Goal: Information Seeking & Learning: Learn about a topic

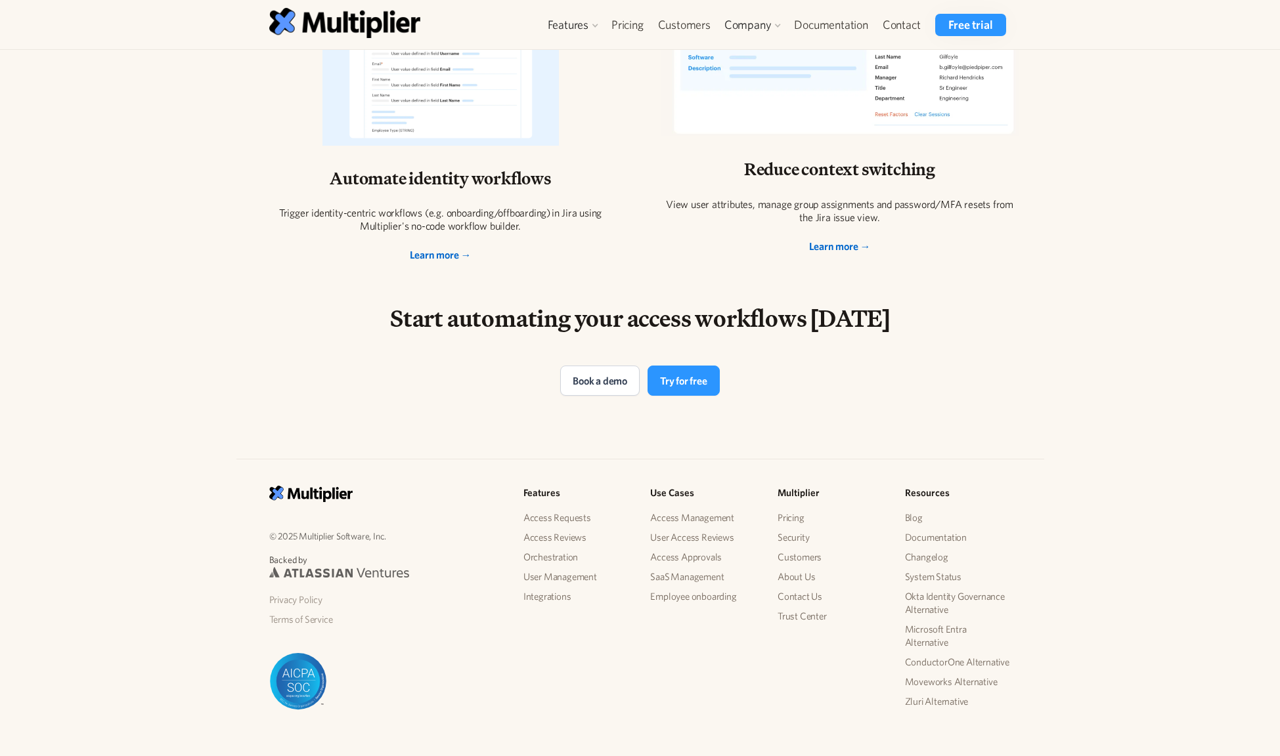
scroll to position [2541, 0]
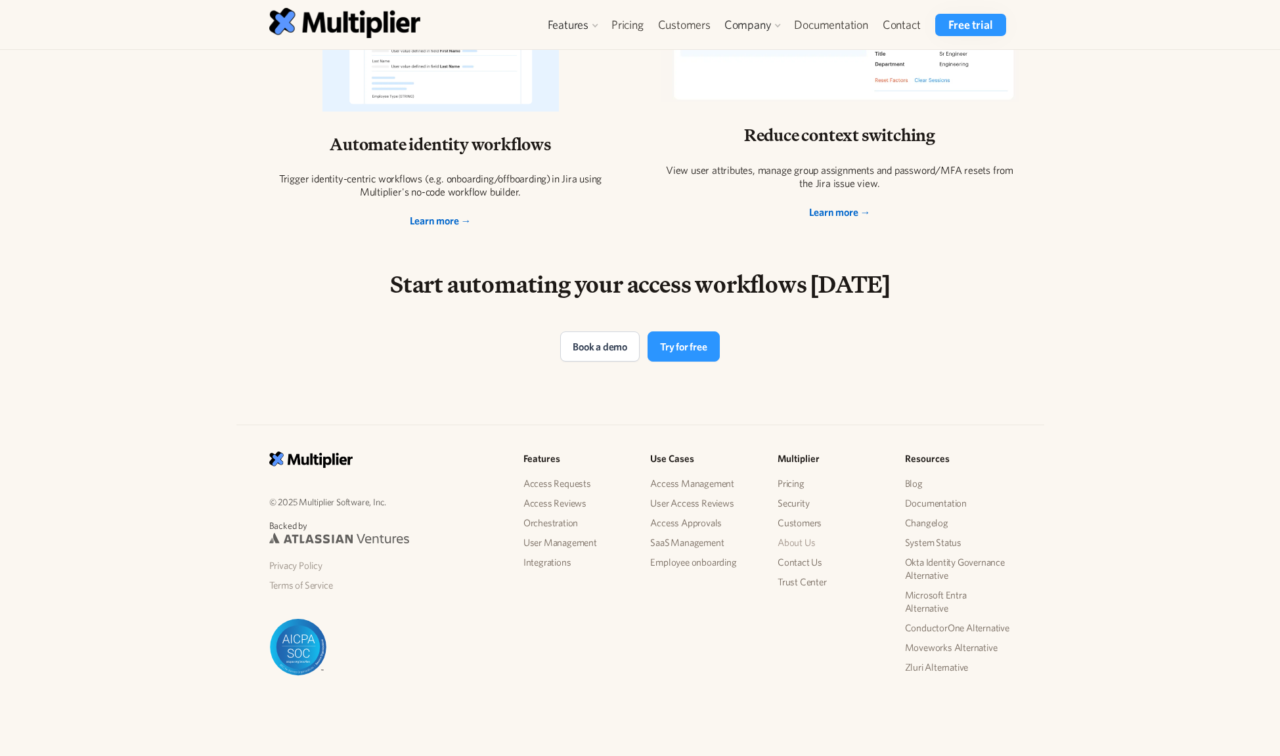
click at [813, 538] on link "About Us" at bounding box center [830, 543] width 106 height 20
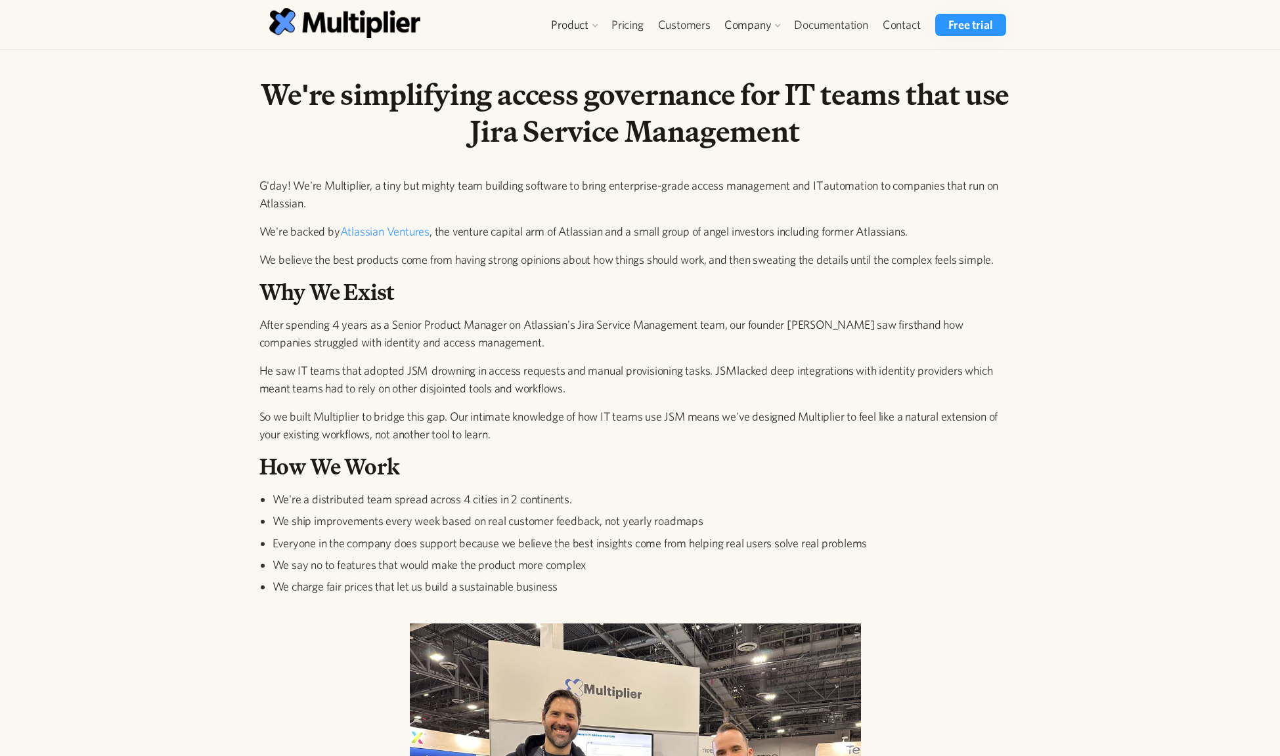
click at [318, 334] on p "After spending 4 years as a Senior Product Manager on Atlassian's Jira Service …" at bounding box center [635, 333] width 752 height 35
drag, startPoint x: 268, startPoint y: 202, endPoint x: 278, endPoint y: 224, distance: 24.7
click at [278, 224] on div "G'day! We're Multiplier, a tiny but mighty team building software to bring ente…" at bounding box center [635, 394] width 752 height 435
click at [275, 229] on p "We're backed by Atlassian Ventures , the venture capital arm of Atlassian and a…" at bounding box center [635, 232] width 752 height 18
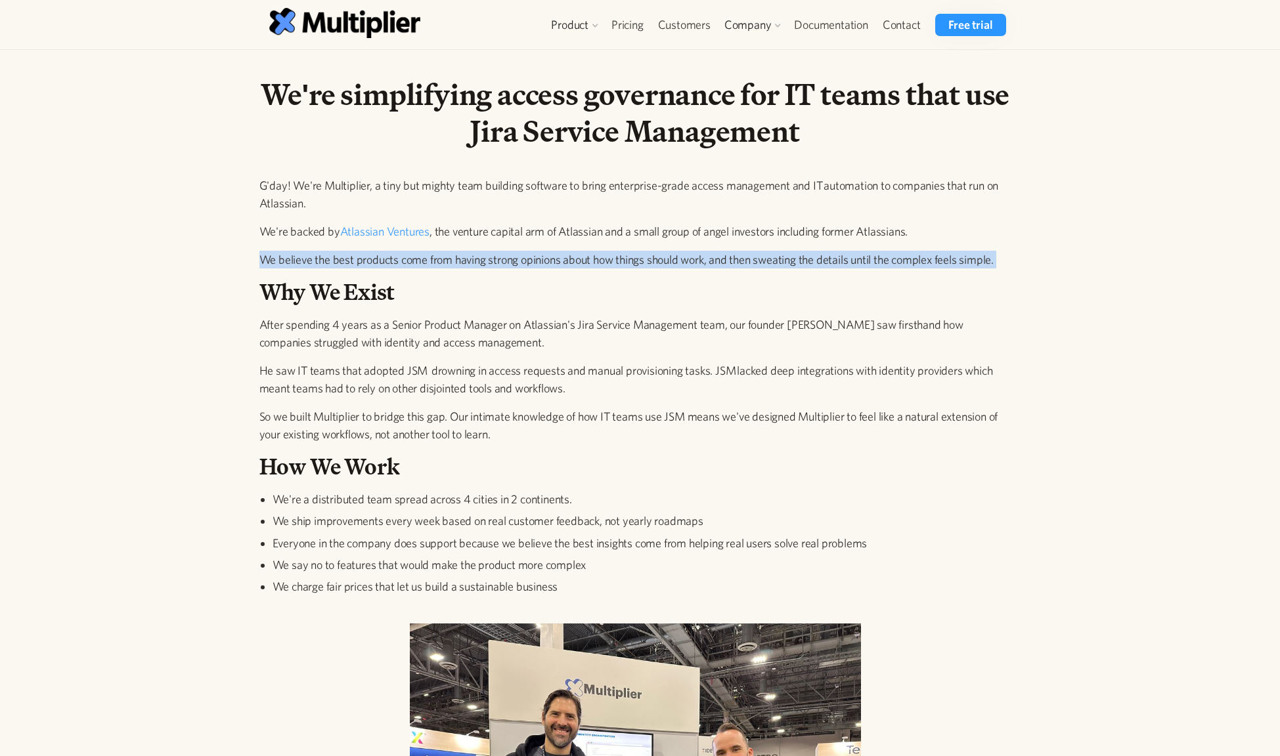
drag, startPoint x: 259, startPoint y: 257, endPoint x: 299, endPoint y: 271, distance: 43.0
click at [299, 271] on div "G'day! We're Multiplier, a tiny but mighty team building software to bring ente…" at bounding box center [635, 394] width 752 height 435
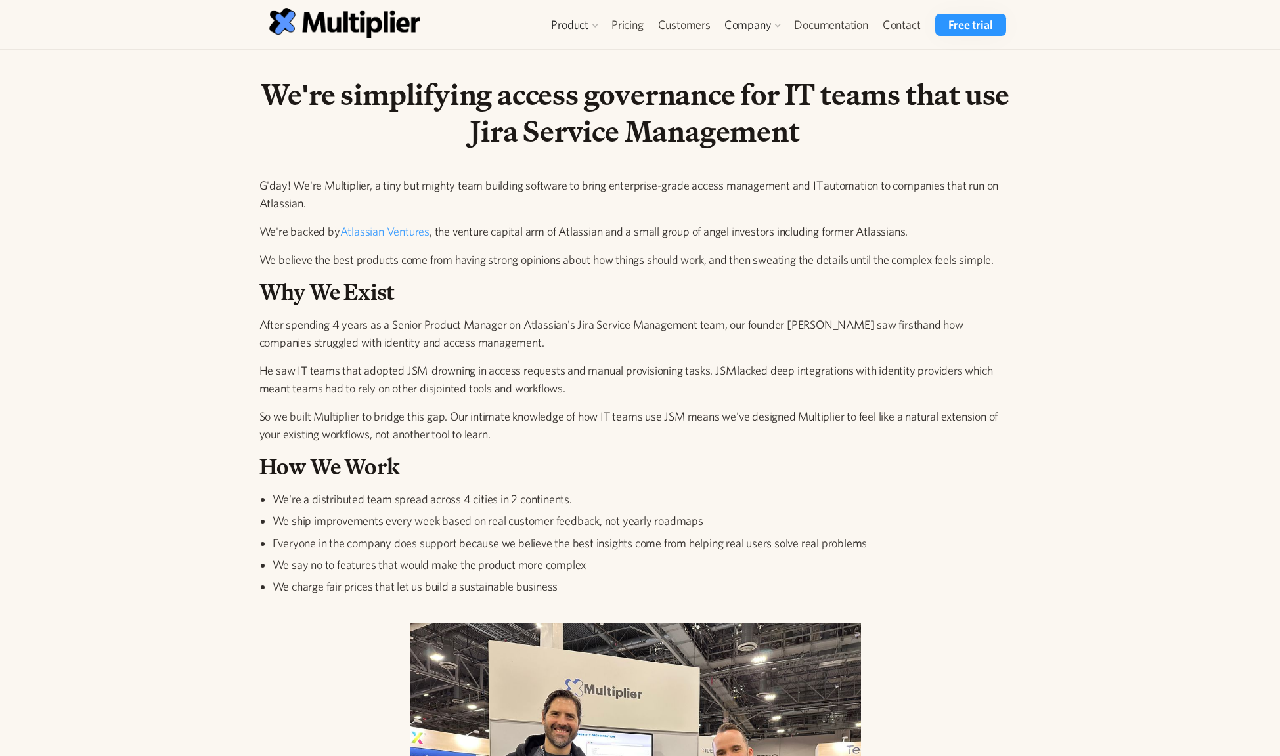
click at [353, 306] on h2 "Why We Exist" at bounding box center [635, 292] width 752 height 27
drag, startPoint x: 332, startPoint y: 342, endPoint x: 364, endPoint y: 351, distance: 32.8
click at [364, 351] on div "G'day! We're Multiplier, a tiny but mighty team building software to bring ente…" at bounding box center [635, 394] width 752 height 435
click at [435, 352] on div "G'day! We're Multiplier, a tiny but mighty team building software to bring ente…" at bounding box center [635, 394] width 752 height 435
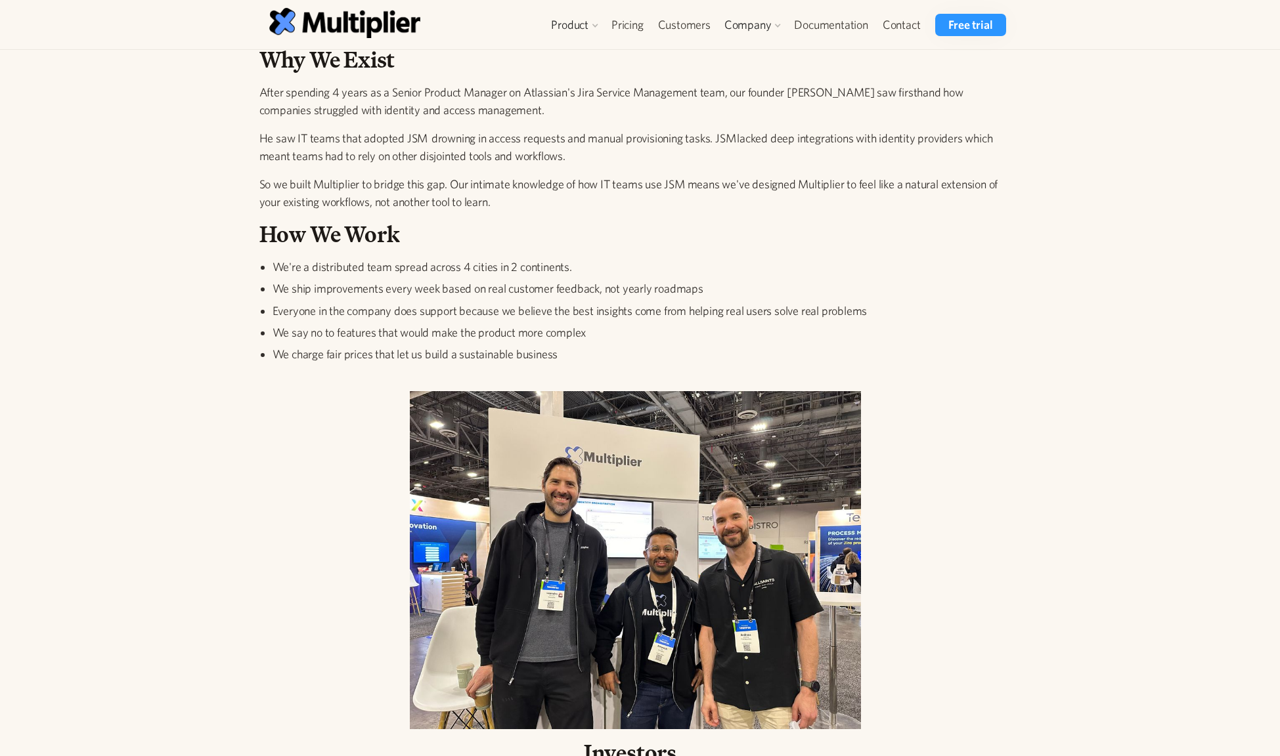
scroll to position [241, 0]
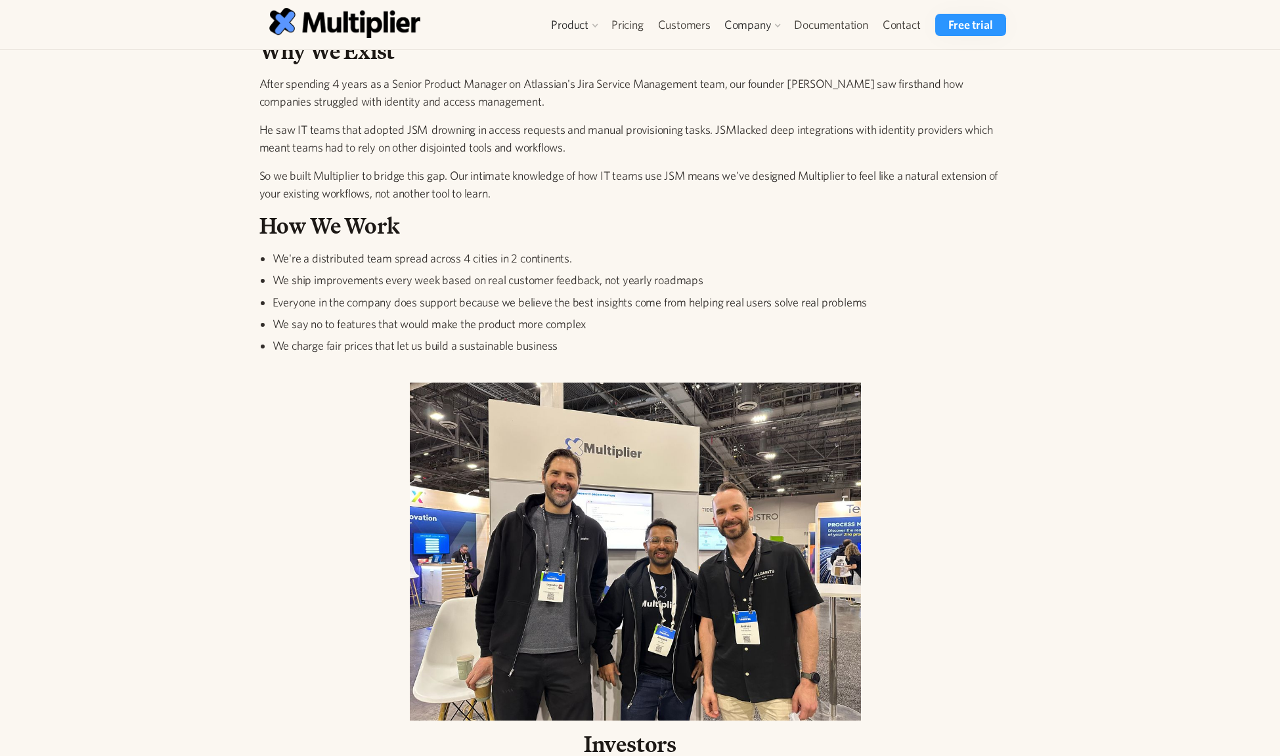
drag, startPoint x: 268, startPoint y: 176, endPoint x: 469, endPoint y: 192, distance: 202.2
click at [467, 191] on p "So we built Multiplier to bridge this gap. Our intimate knowledge of how IT tea…" at bounding box center [635, 184] width 752 height 35
click at [485, 192] on p "So we built Multiplier to bridge this gap. Our intimate knowledge of how IT tea…" at bounding box center [635, 184] width 752 height 35
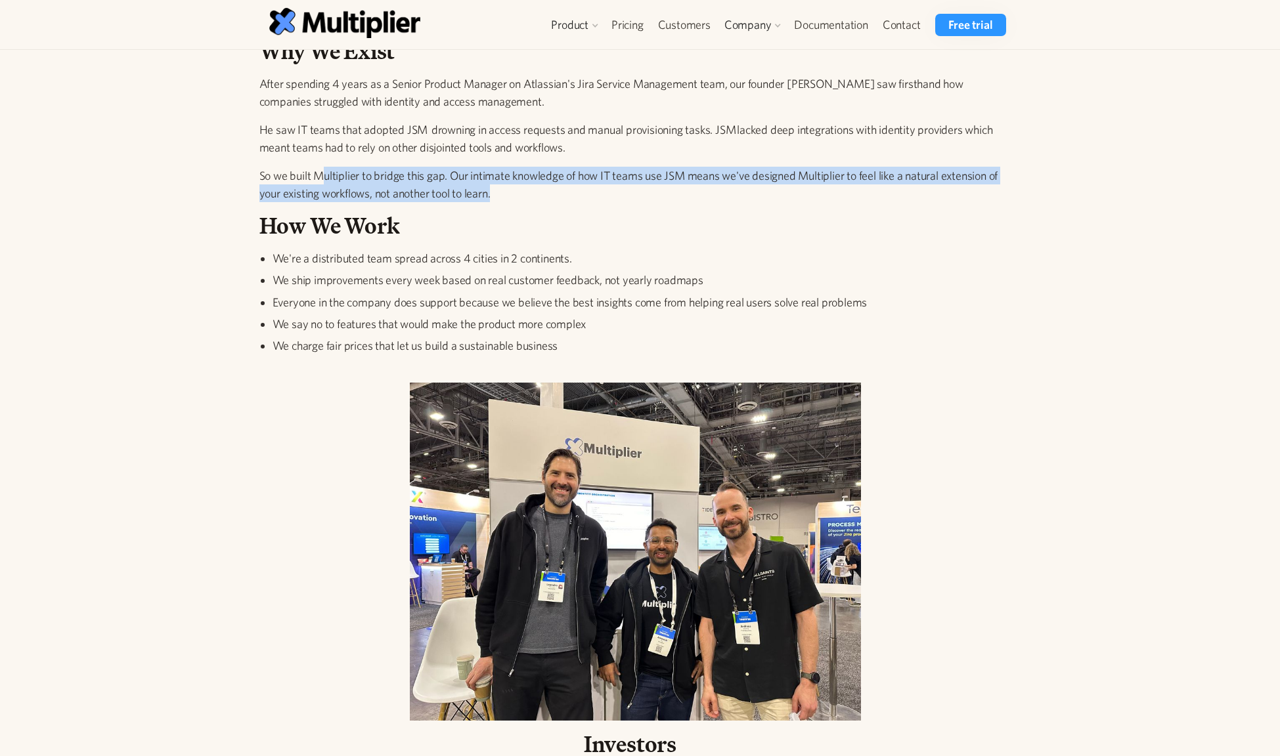
drag, startPoint x: 500, startPoint y: 192, endPoint x: 319, endPoint y: 168, distance: 182.2
click at [319, 168] on p "So we built Multiplier to bridge this gap. Our intimate knowledge of how IT tea…" at bounding box center [635, 184] width 752 height 35
click at [323, 175] on p "So we built Multiplier to bridge this gap. Our intimate knowledge of how IT tea…" at bounding box center [635, 184] width 752 height 35
drag, startPoint x: 278, startPoint y: 169, endPoint x: 476, endPoint y: 192, distance: 199.0
click at [445, 192] on p "So we built Multiplier to bridge this gap. Our intimate knowledge of how IT tea…" at bounding box center [635, 184] width 752 height 35
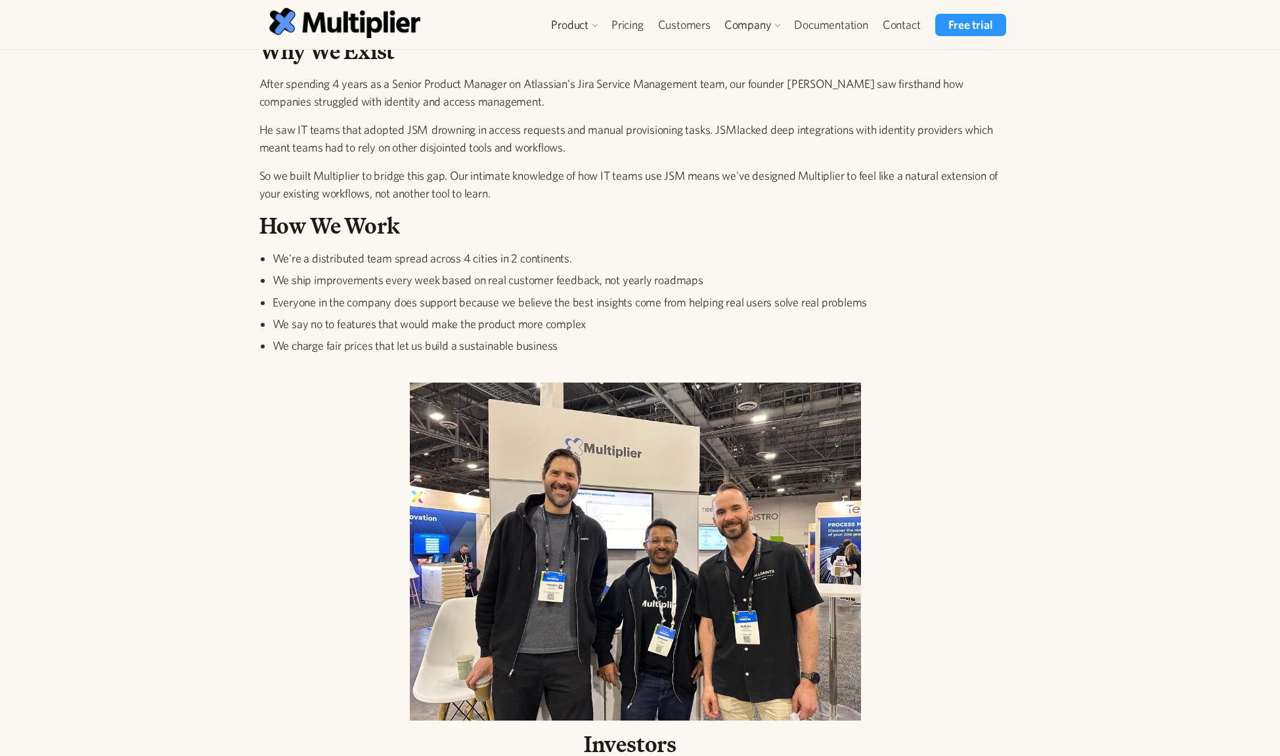
click at [543, 198] on p "So we built Multiplier to bridge this gap. Our intimate knowledge of how IT tea…" at bounding box center [635, 184] width 752 height 35
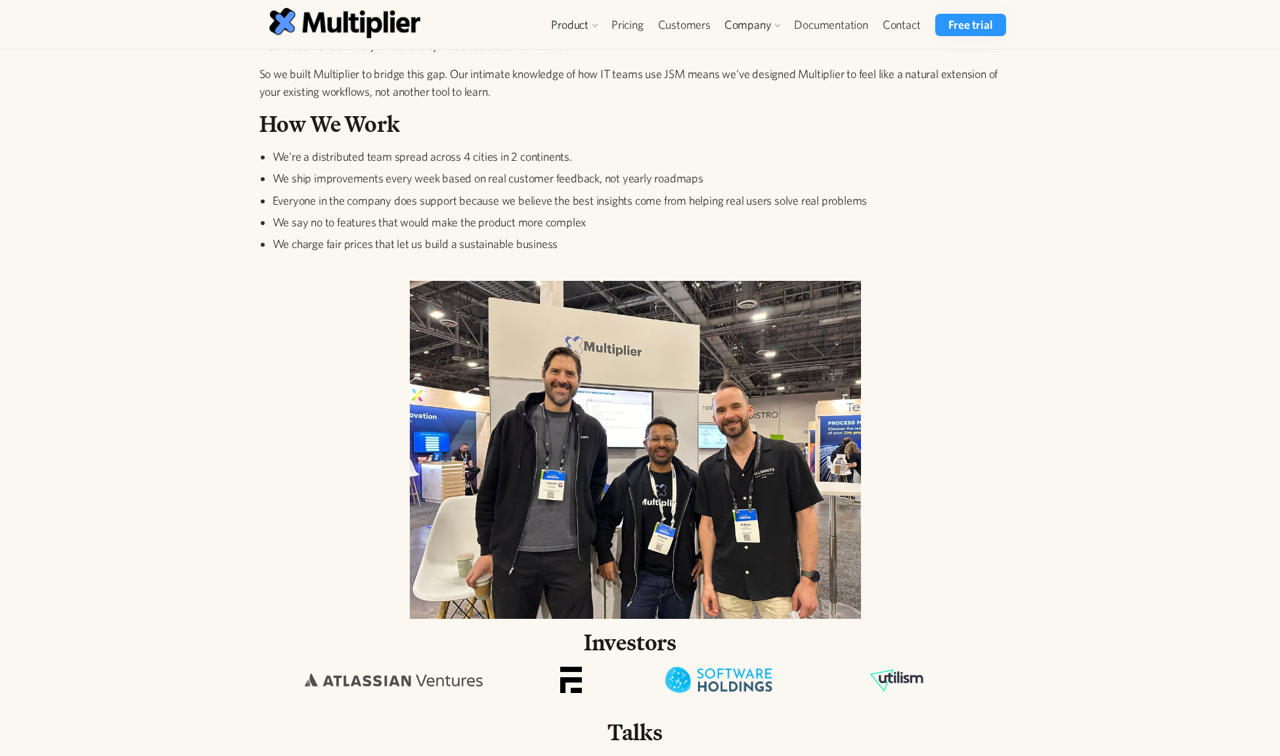
scroll to position [379, 0]
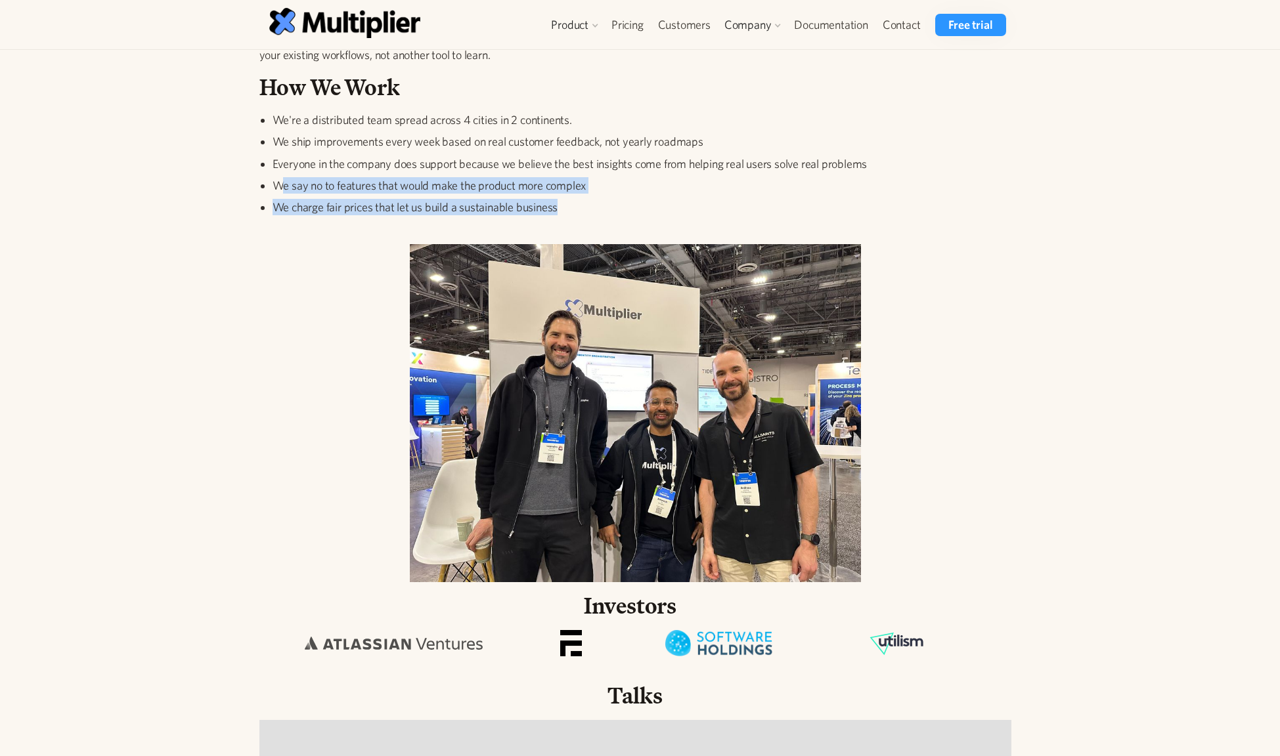
drag, startPoint x: 286, startPoint y: 183, endPoint x: 613, endPoint y: 200, distance: 327.4
click at [613, 200] on ul "We're a distributed team spread across 4 cities in 2 continents. We ship improv…" at bounding box center [635, 166] width 752 height 109
click at [613, 200] on li "We charge fair prices that let us build a sustainable business" at bounding box center [641, 207] width 739 height 16
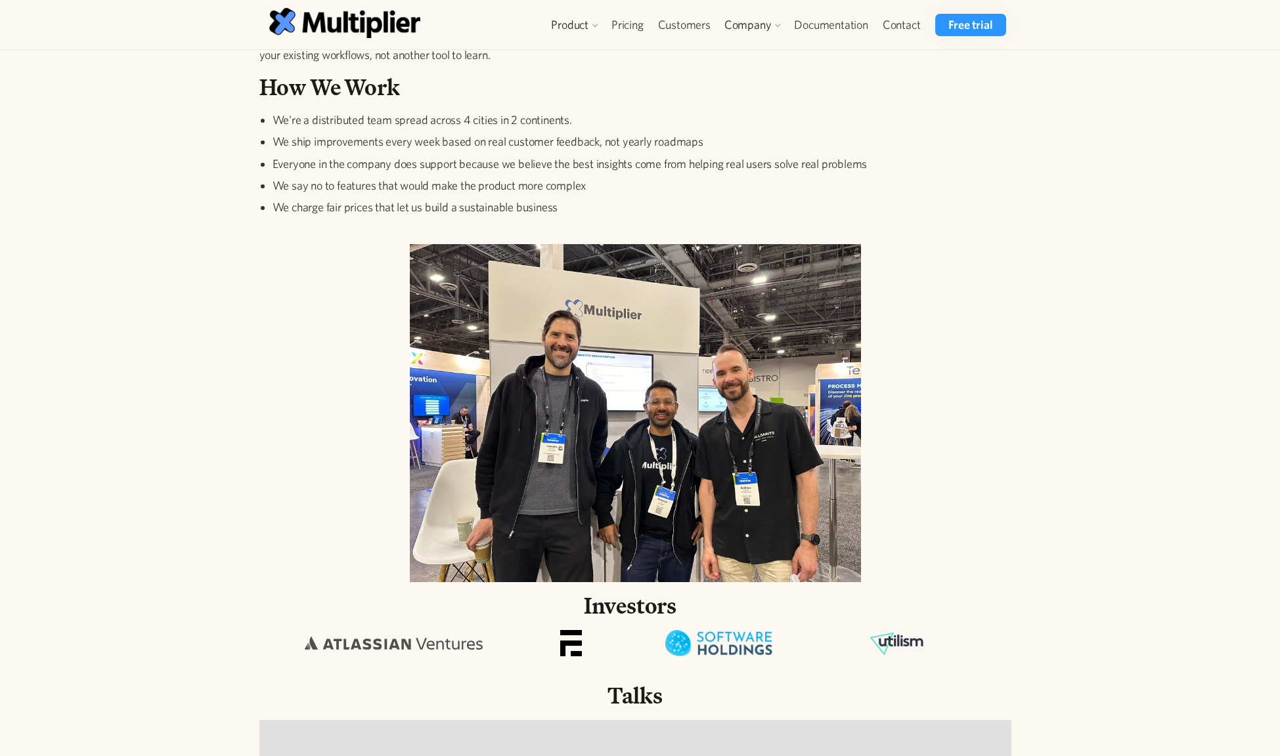
drag, startPoint x: 609, startPoint y: 202, endPoint x: 244, endPoint y: 223, distance: 365.7
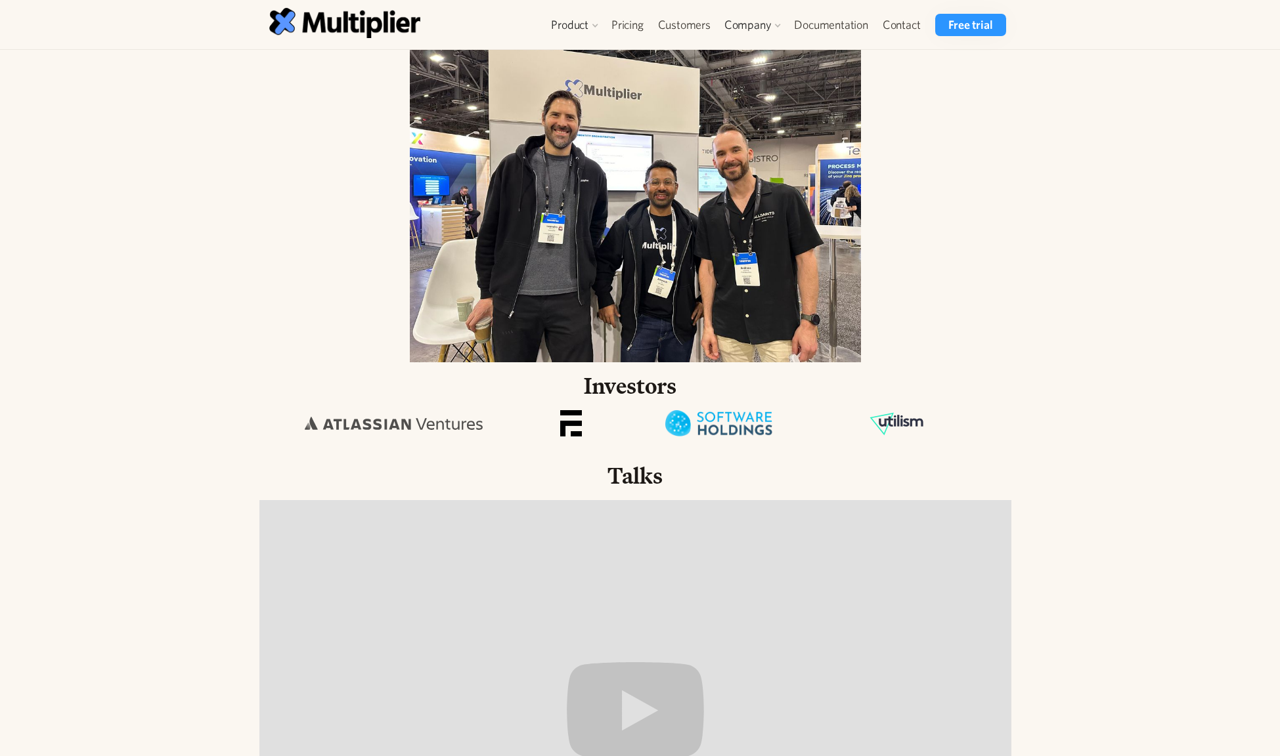
scroll to position [1163, 0]
